Goal: Information Seeking & Learning: Find specific fact

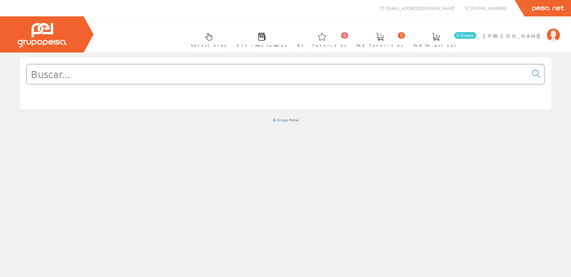
click at [79, 67] on input "text" at bounding box center [278, 74] width 502 height 20
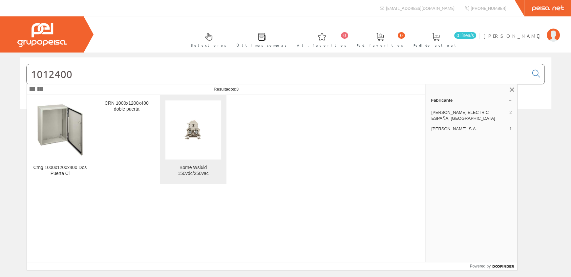
type input "1012400"
click at [195, 144] on img at bounding box center [194, 130] width 56 height 56
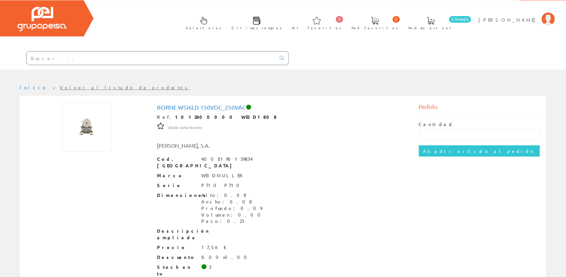
scroll to position [47, 0]
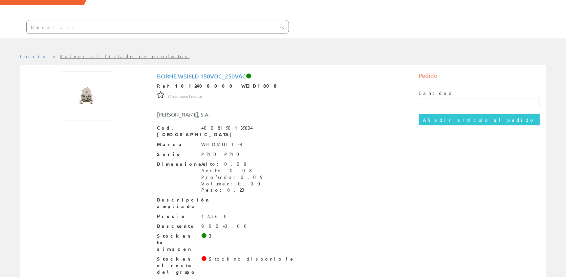
click at [81, 28] on input "text" at bounding box center [151, 26] width 249 height 13
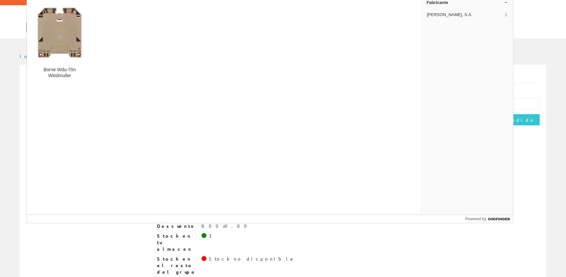
type input "951219"
click at [81, 28] on img at bounding box center [59, 32] width 55 height 55
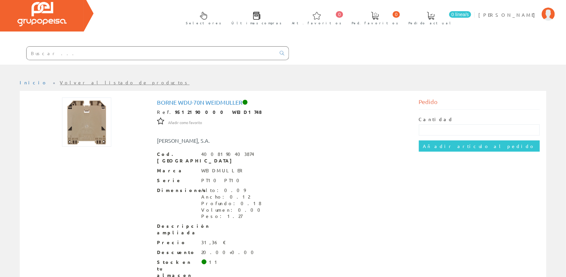
scroll to position [33, 0]
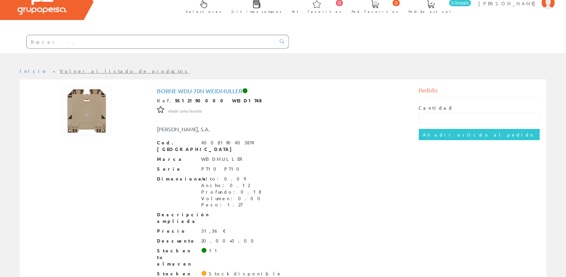
drag, startPoint x: 119, startPoint y: 50, endPoint x: 118, endPoint y: 46, distance: 3.5
click at [118, 47] on div at bounding box center [144, 42] width 289 height 22
click at [116, 44] on input "text" at bounding box center [151, 41] width 249 height 13
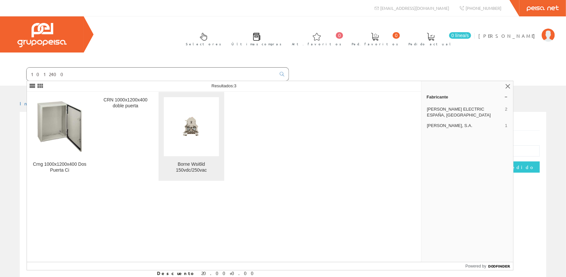
type input "1012400"
click at [183, 132] on img at bounding box center [191, 126] width 55 height 55
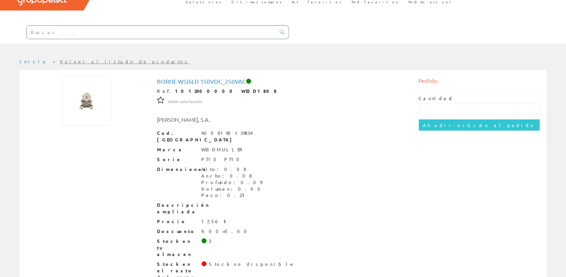
scroll to position [47, 0]
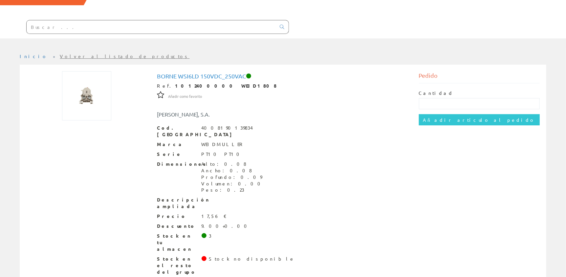
click at [50, 27] on input "text" at bounding box center [151, 26] width 249 height 13
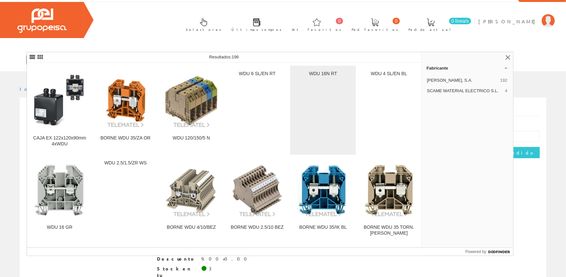
scroll to position [624, 0]
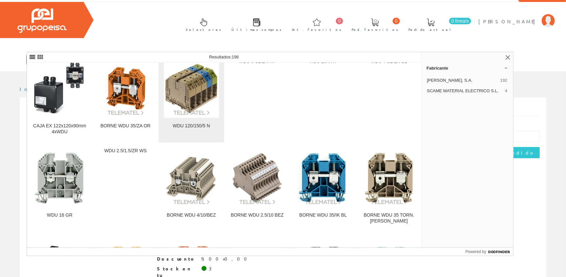
type input "WDU"
click at [193, 104] on img at bounding box center [191, 88] width 55 height 55
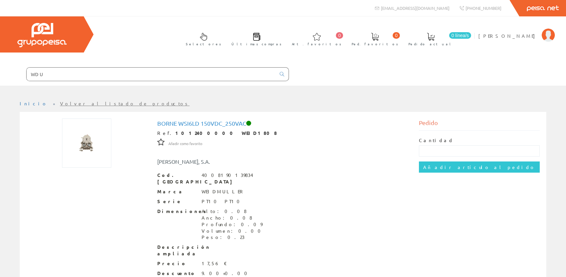
scroll to position [14, 0]
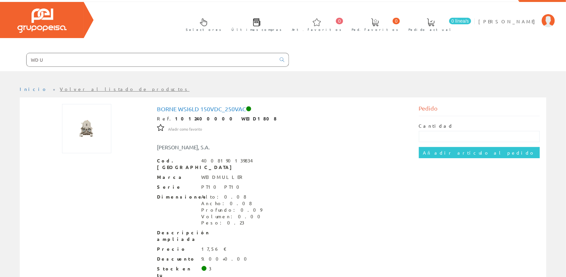
drag, startPoint x: 75, startPoint y: 59, endPoint x: 0, endPoint y: 59, distance: 74.6
click at [0, 59] on form "WDU" at bounding box center [144, 60] width 289 height 14
type input "WDU"
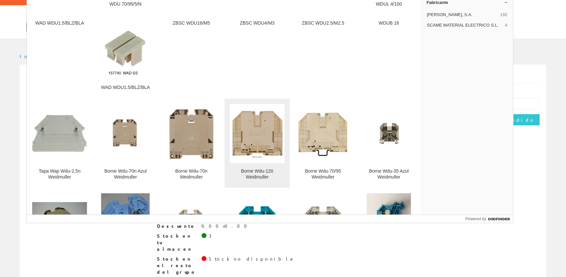
scroll to position [98, 0]
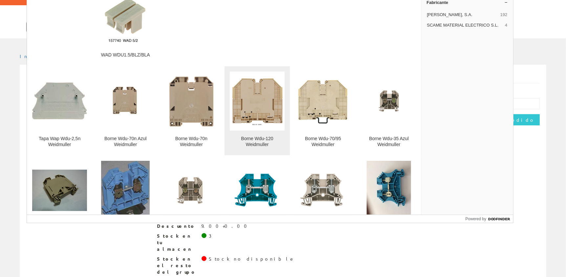
click at [244, 106] on img at bounding box center [257, 101] width 55 height 55
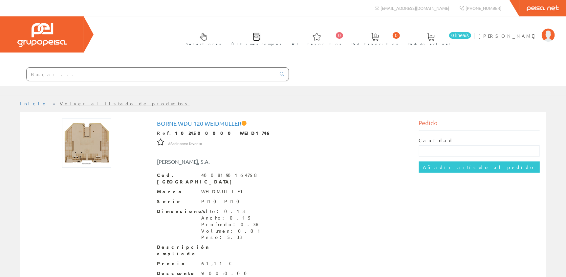
click at [94, 80] on input "text" at bounding box center [151, 74] width 249 height 13
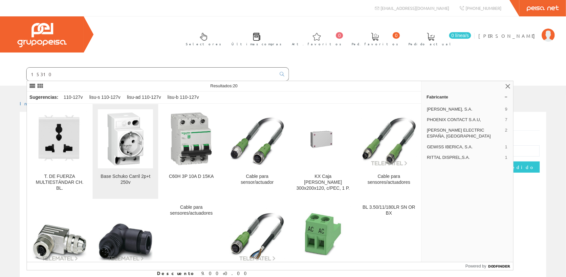
type input "15310"
click at [122, 143] on img at bounding box center [125, 138] width 55 height 55
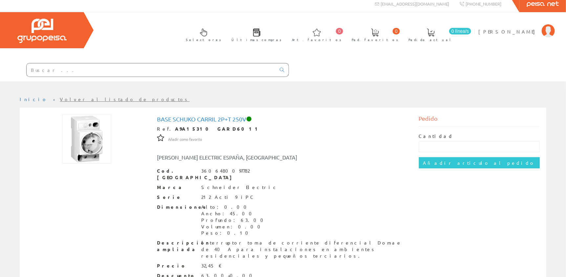
scroll to position [33, 0]
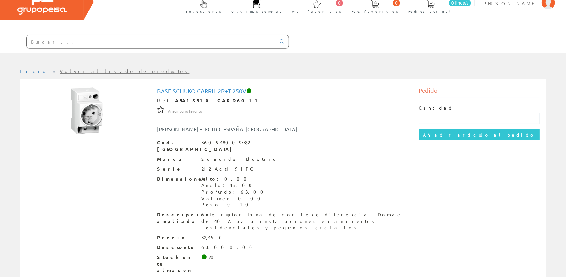
click at [109, 47] on input "text" at bounding box center [151, 41] width 249 height 13
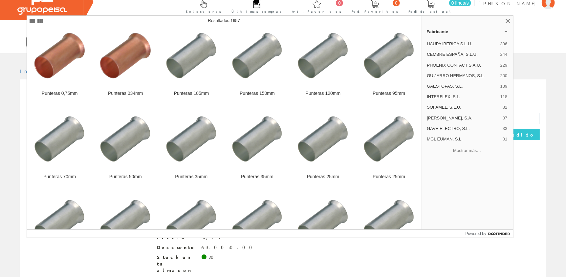
scroll to position [262, 0]
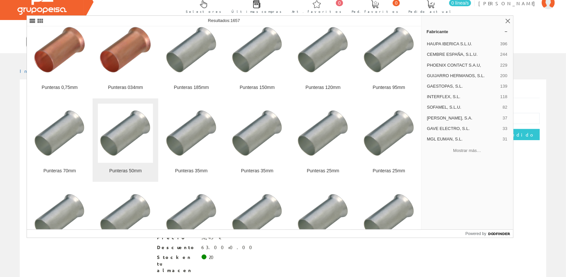
type input "PUNTERAS"
click at [125, 144] on img at bounding box center [125, 133] width 55 height 55
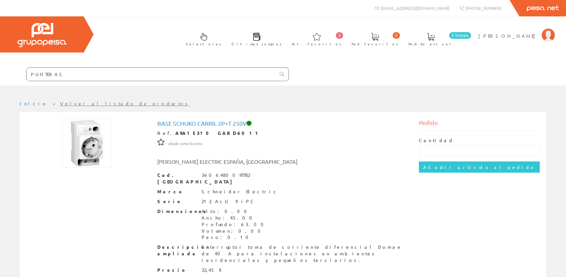
scroll to position [33, 0]
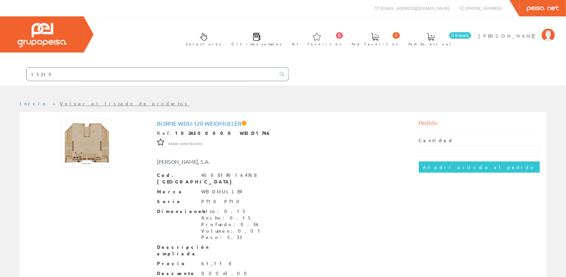
drag, startPoint x: 60, startPoint y: 78, endPoint x: 0, endPoint y: 53, distance: 64.8
click at [0, 66] on div "15310" at bounding box center [144, 74] width 289 height 22
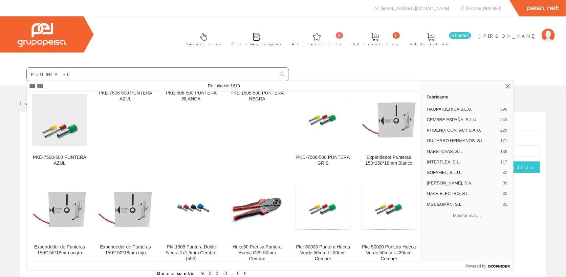
scroll to position [98, 0]
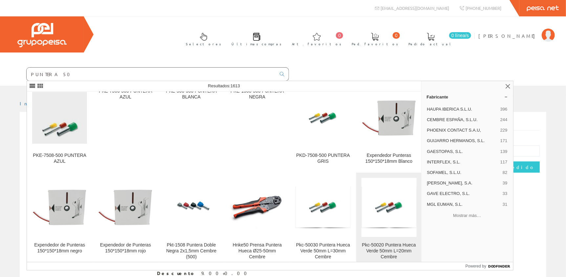
type input "PUNTERA 50"
click at [373, 241] on link "Pkc-50020 Puntera Hueca Verde 50mm L=20mm Cembre" at bounding box center [389, 220] width 66 height 95
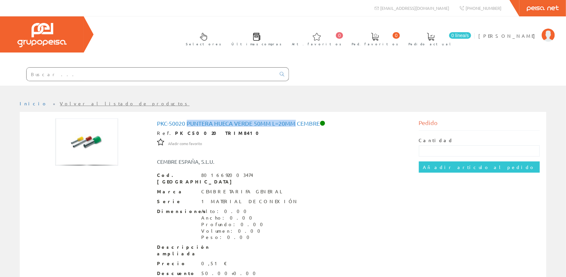
drag, startPoint x: 189, startPoint y: 122, endPoint x: 297, endPoint y: 125, distance: 107.5
click at [297, 125] on h1 "Pkc-50020 Puntera Hueca Verde 50mm L=20mm Cembre" at bounding box center [283, 123] width 252 height 7
drag, startPoint x: 263, startPoint y: 127, endPoint x: 227, endPoint y: 140, distance: 37.7
click at [227, 141] on div "Pkc-50020 Puntera Hueca Verde 50mm L=20mm Cembre Ref. PKC50020 TRIM8410 Añadir …" at bounding box center [283, 221] width 252 height 203
drag, startPoint x: 188, startPoint y: 122, endPoint x: 296, endPoint y: 124, distance: 107.8
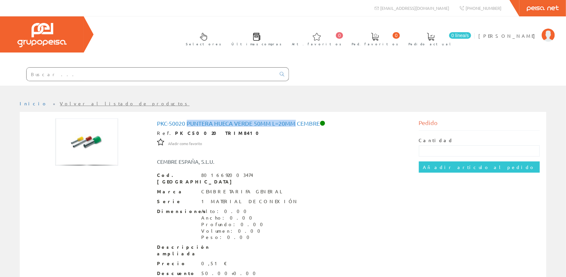
click at [296, 124] on h1 "Pkc-50020 Puntera Hueca Verde 50mm L=20mm Cembre" at bounding box center [283, 123] width 252 height 7
copy h1 "Puntera Hueca Verde 50mm L=20mm"
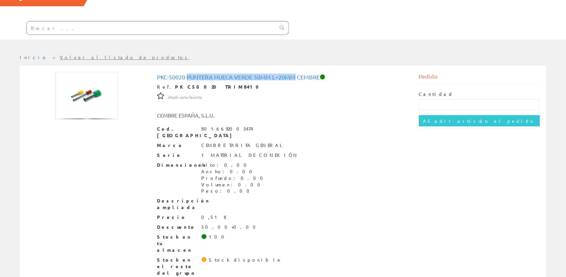
scroll to position [47, 0]
